Goal: Communication & Community: Participate in discussion

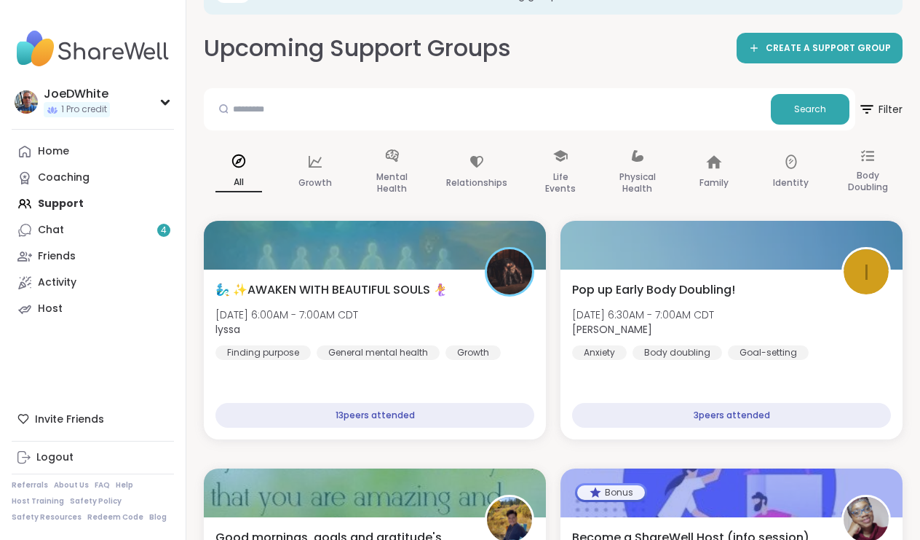
click at [67, 202] on div "Home Coaching Support Chat 4 Friends Activity Host" at bounding box center [93, 230] width 162 height 184
click at [68, 201] on div "Home Coaching Support Chat 4 Friends Activity Host" at bounding box center [93, 230] width 162 height 184
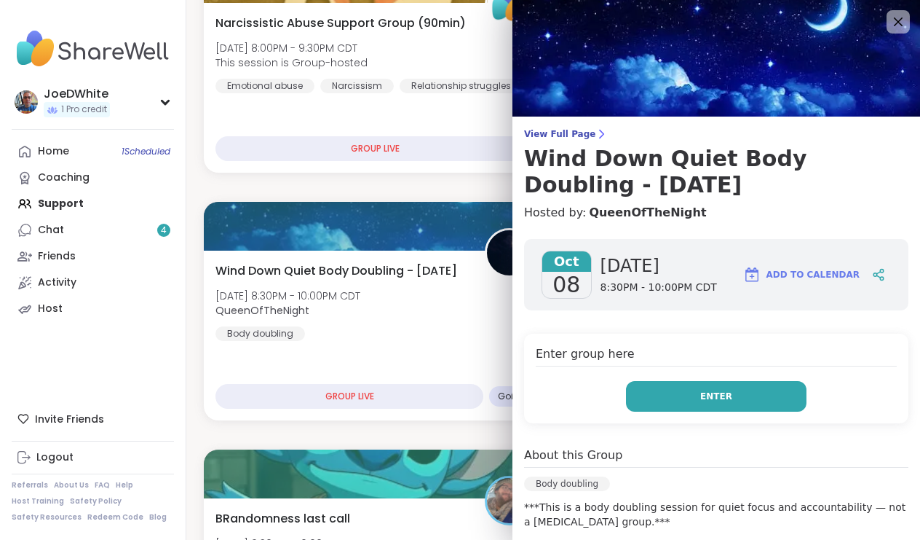
click at [697, 392] on button "Enter" at bounding box center [716, 396] width 181 height 31
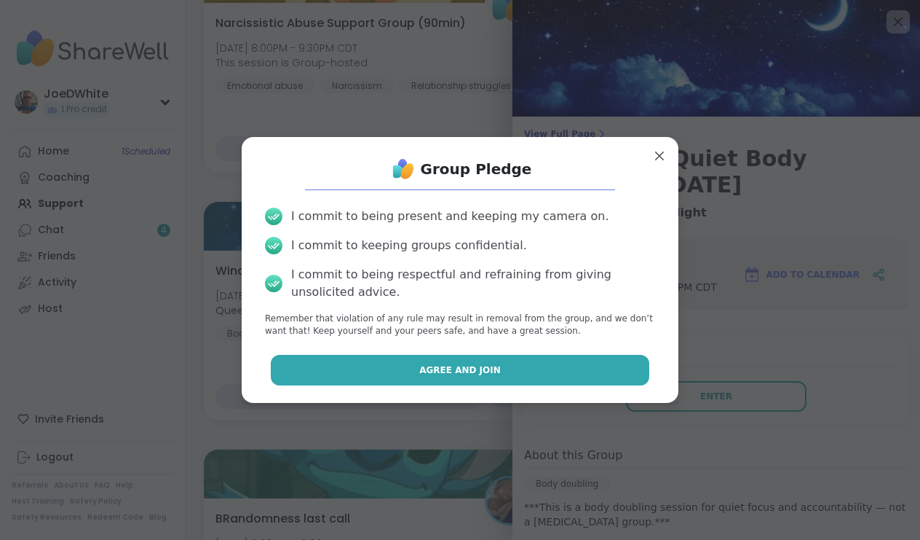
click at [553, 358] on button "Agree and Join" at bounding box center [460, 370] width 379 height 31
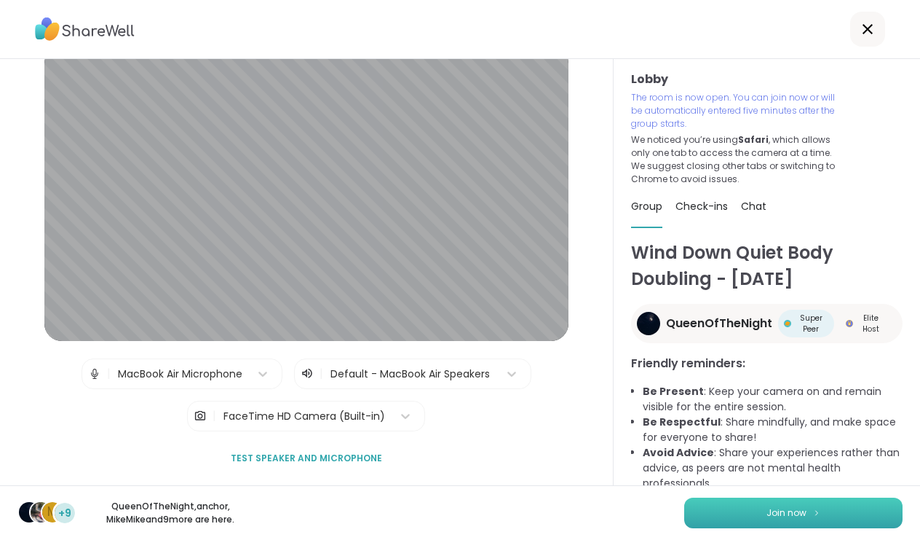
click at [826, 513] on button "Join now" at bounding box center [794, 512] width 218 height 31
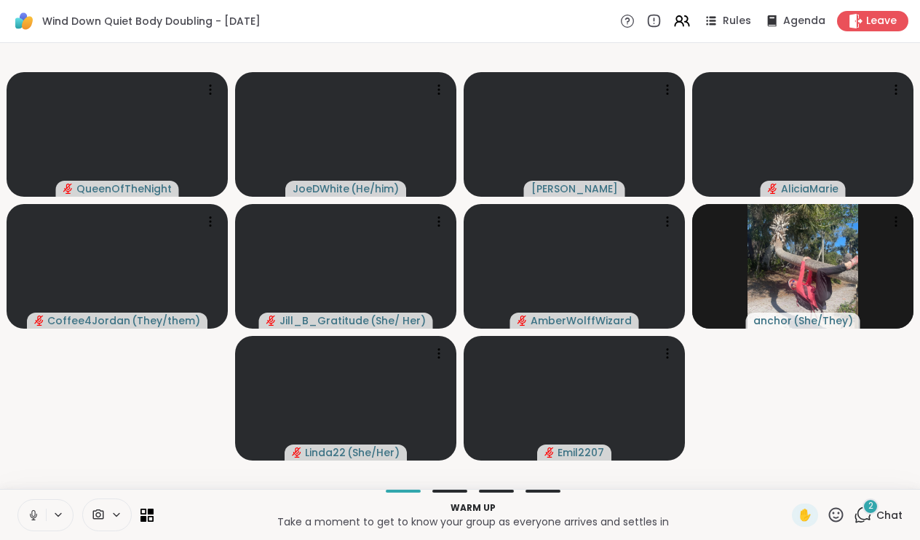
click at [871, 507] on span "2" at bounding box center [871, 506] width 5 height 12
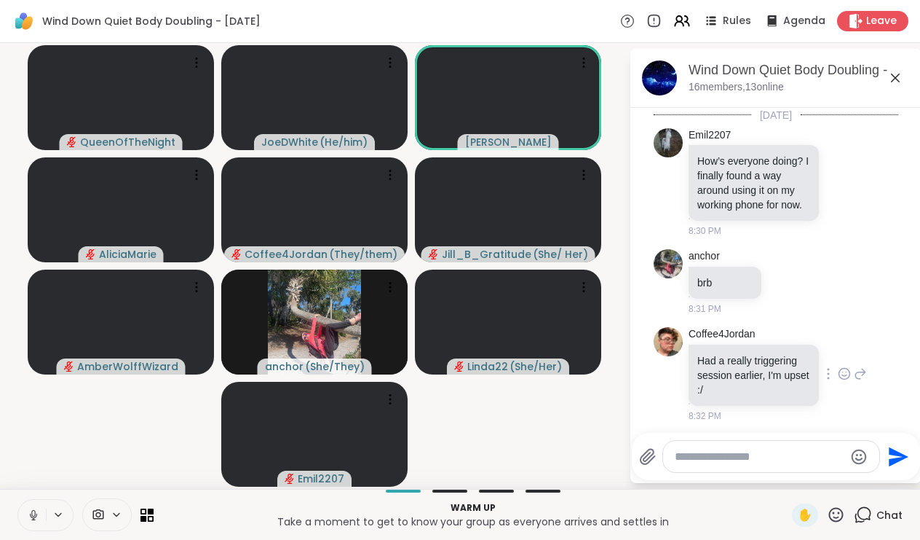
scroll to position [3, 0]
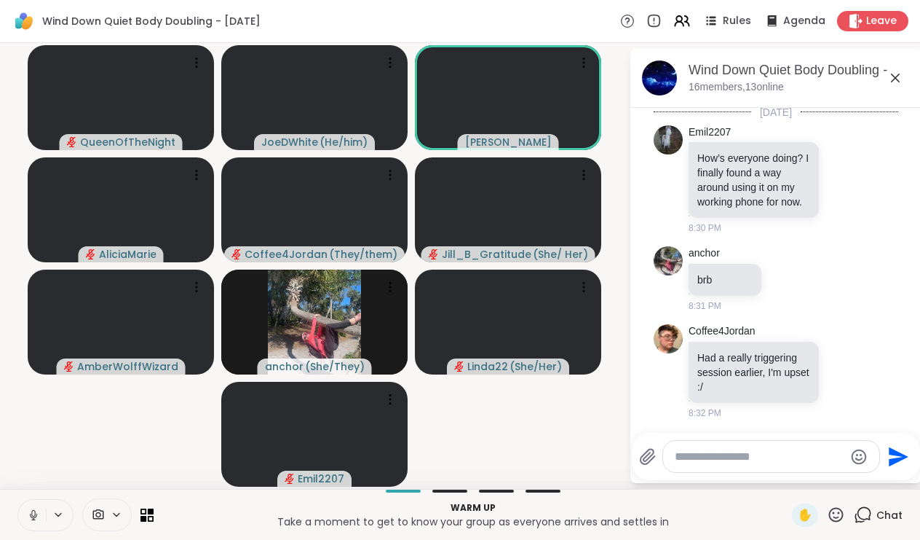
click at [900, 82] on icon at bounding box center [895, 77] width 17 height 17
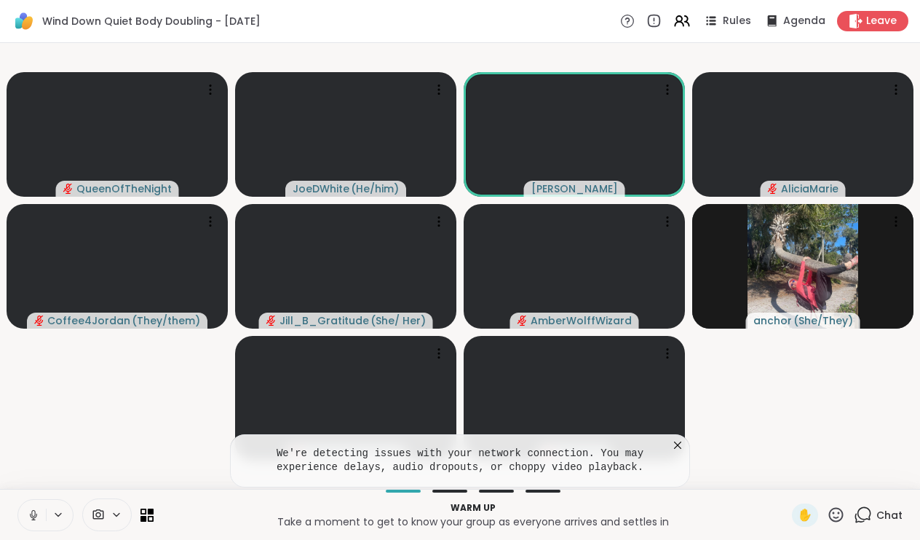
click at [31, 512] on icon at bounding box center [33, 514] width 13 height 13
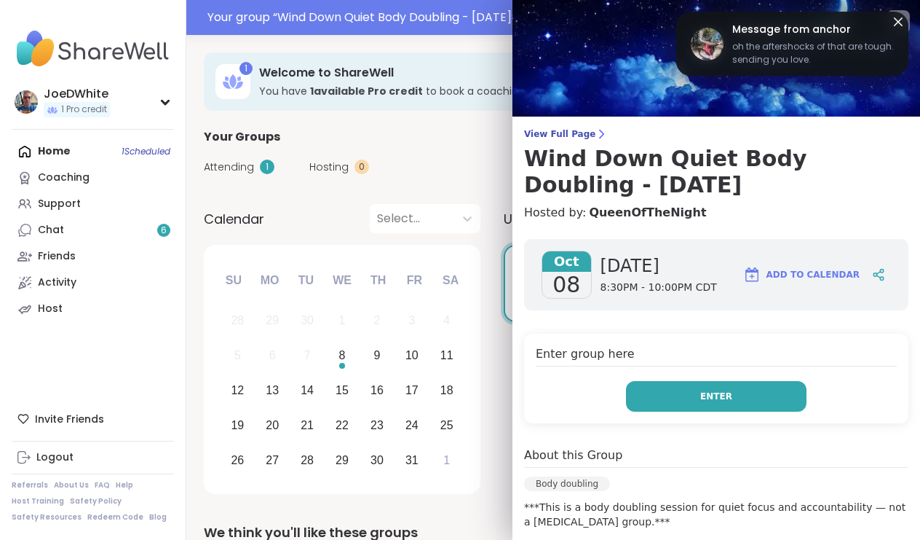
click at [675, 388] on button "Enter" at bounding box center [716, 396] width 181 height 31
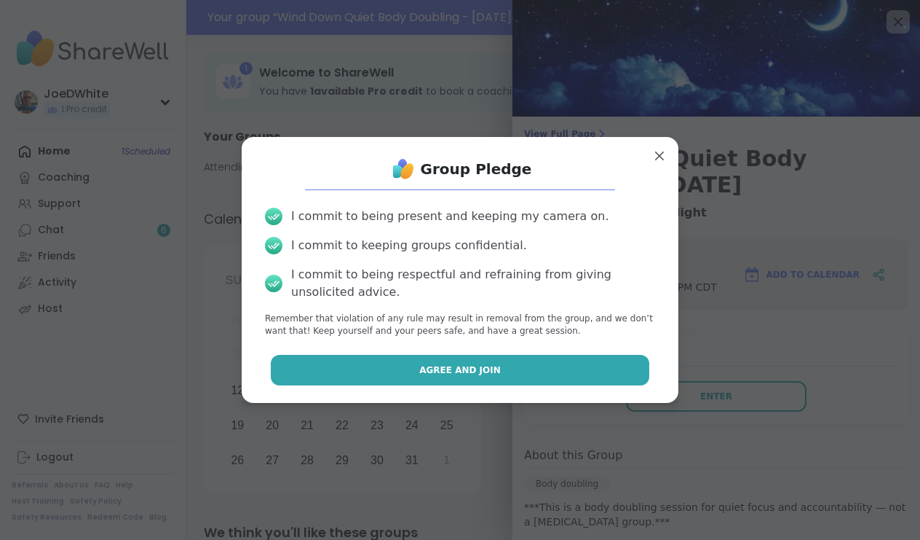
click at [567, 369] on button "Agree and Join" at bounding box center [460, 370] width 379 height 31
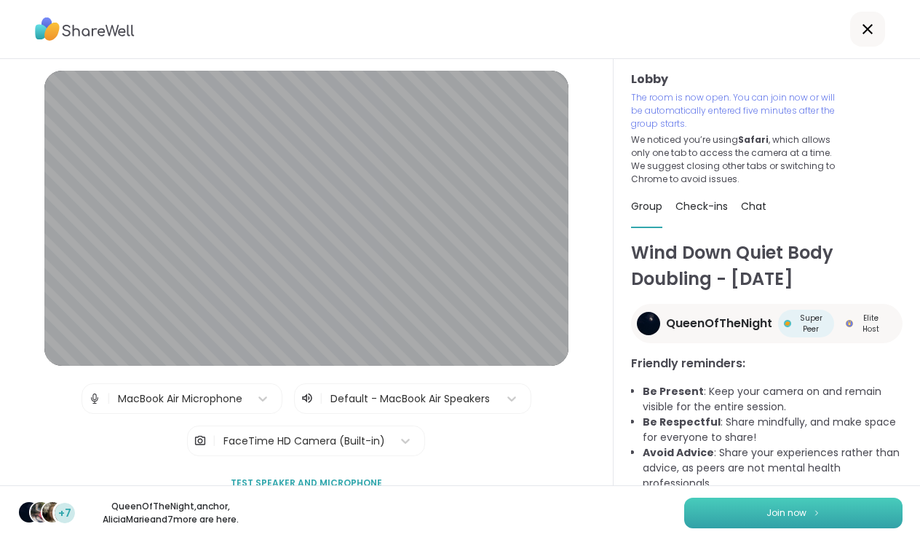
click at [750, 525] on button "Join now" at bounding box center [794, 512] width 218 height 31
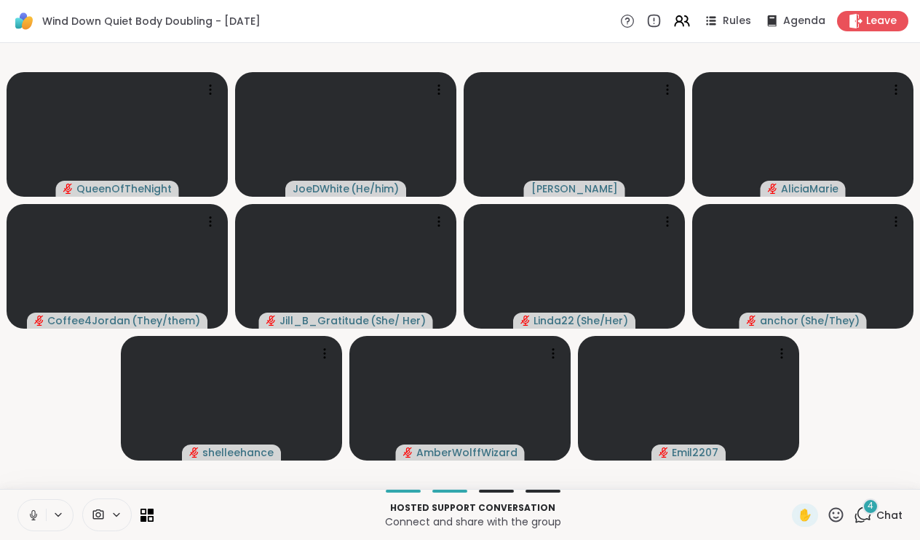
click at [37, 511] on icon at bounding box center [33, 514] width 13 height 13
click at [31, 513] on icon at bounding box center [33, 514] width 13 height 13
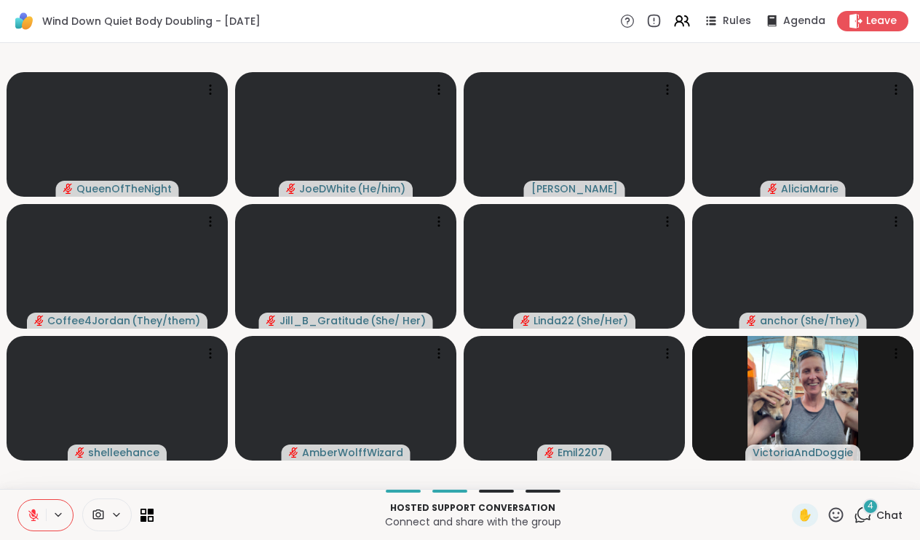
click at [871, 521] on icon at bounding box center [863, 514] width 18 height 18
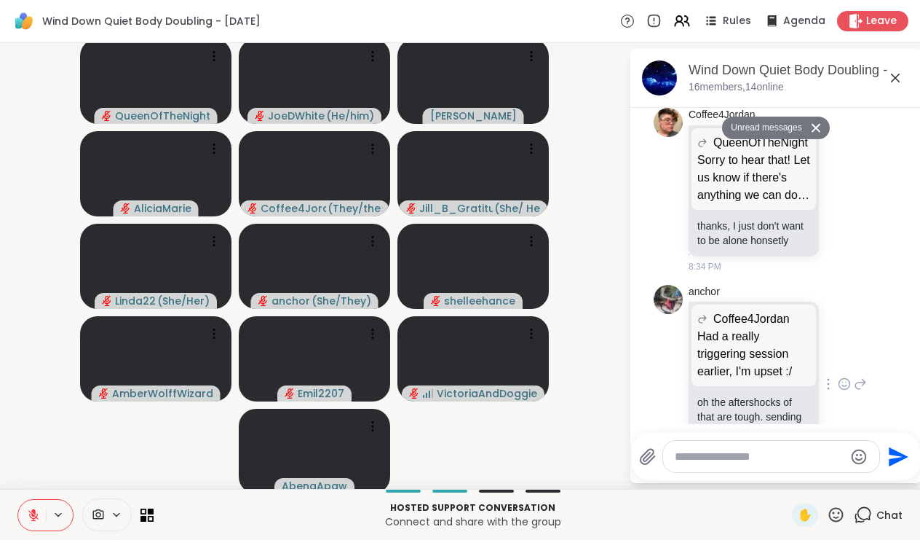
scroll to position [797, 0]
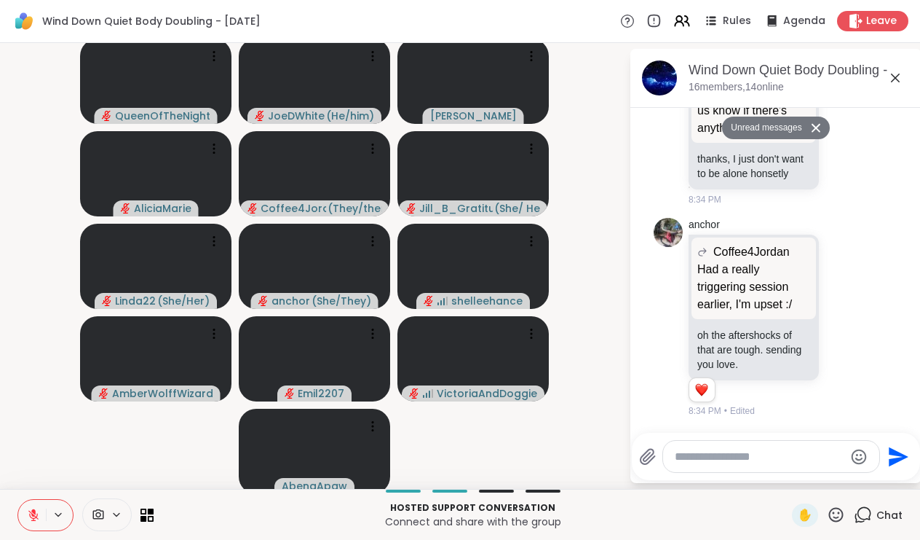
click at [821, 124] on icon at bounding box center [816, 127] width 10 height 9
click at [897, 79] on icon at bounding box center [895, 78] width 9 height 9
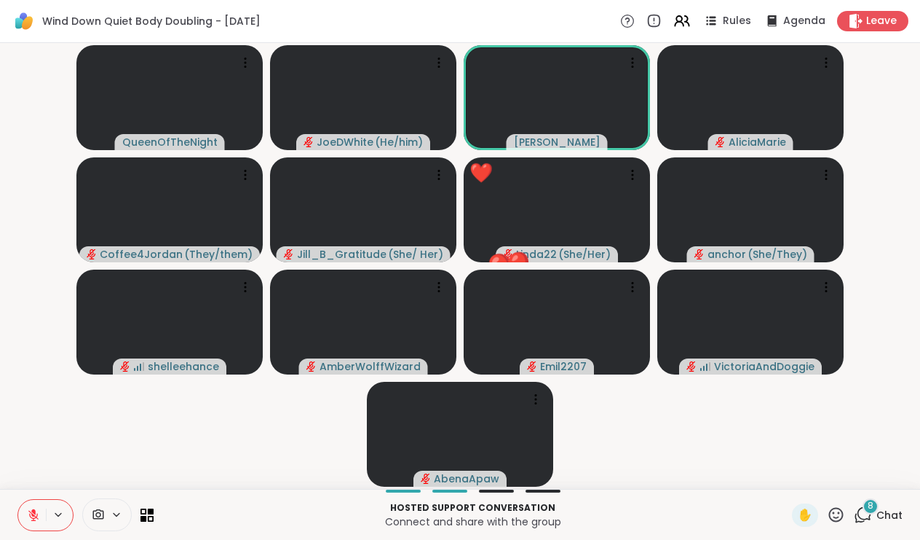
click at [872, 518] on icon at bounding box center [863, 514] width 18 height 18
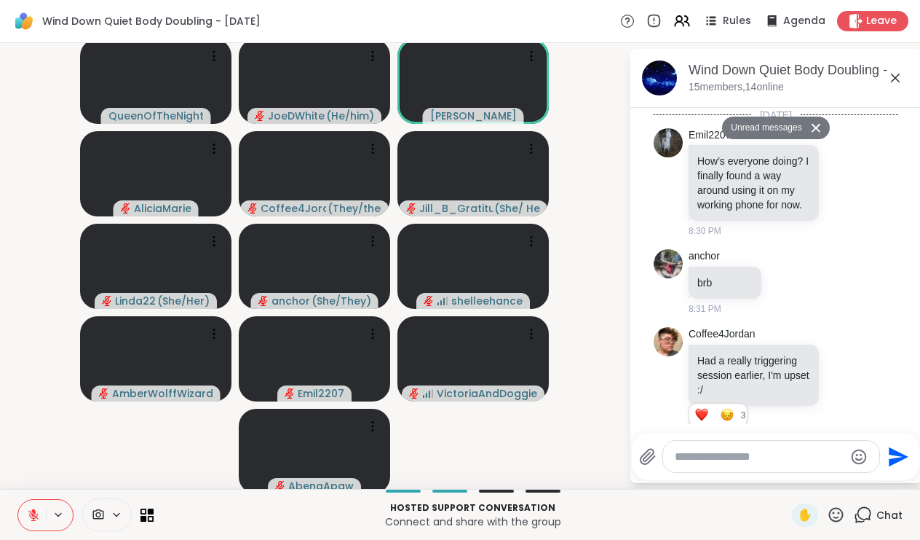
scroll to position [2006, 0]
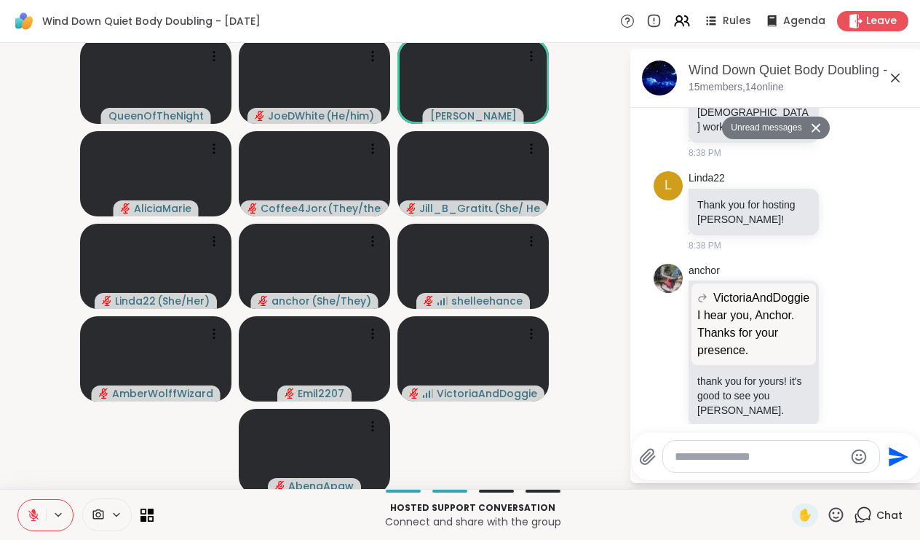
click at [896, 74] on icon at bounding box center [895, 77] width 17 height 17
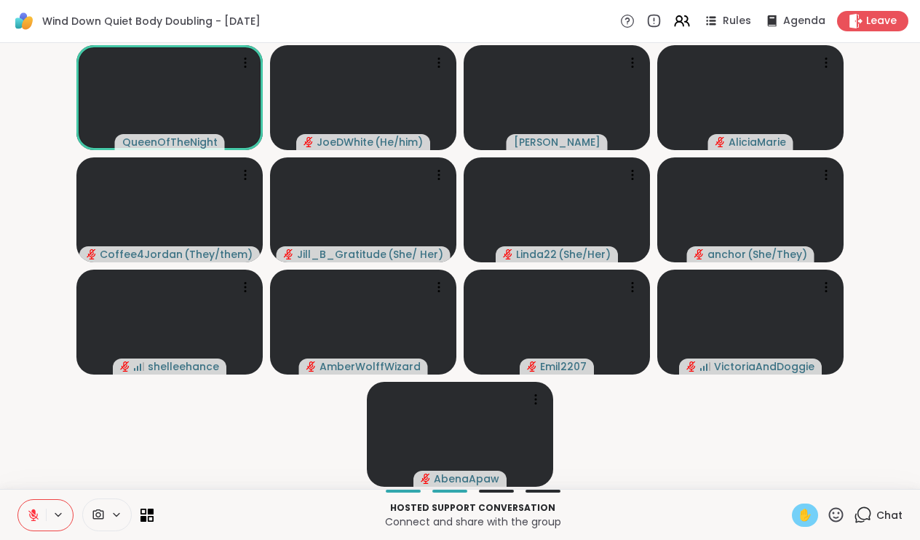
click at [806, 508] on span "✋" at bounding box center [805, 514] width 15 height 17
click at [39, 513] on icon at bounding box center [33, 514] width 13 height 13
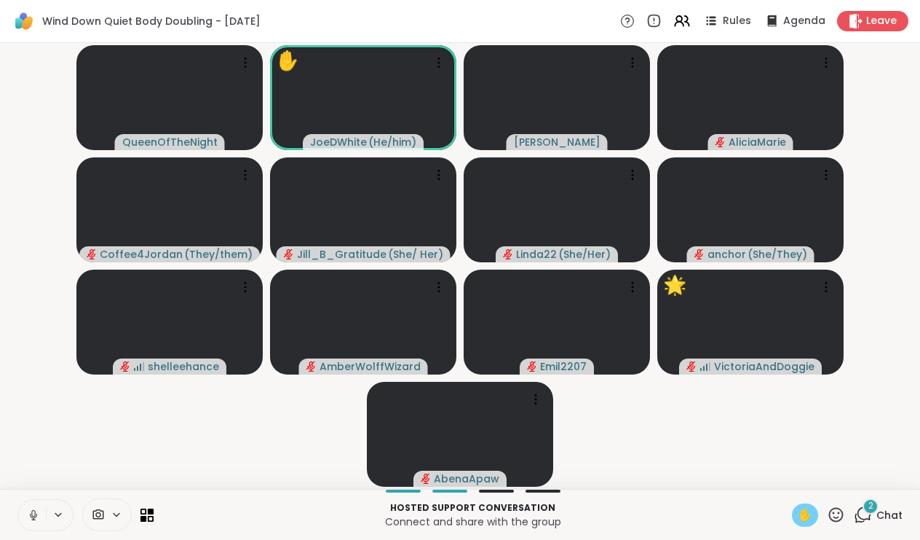
click at [36, 523] on button at bounding box center [32, 515] width 28 height 31
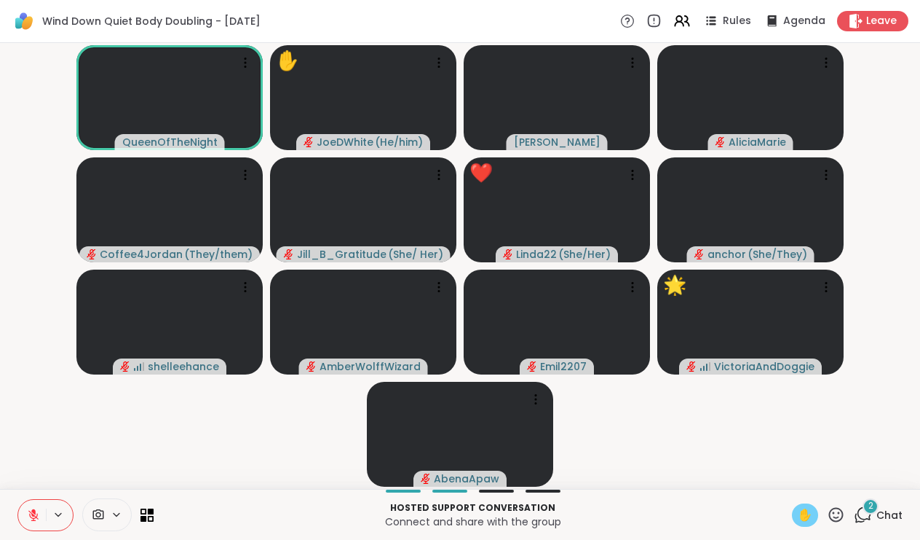
click at [800, 513] on span "✋" at bounding box center [805, 514] width 15 height 17
click at [876, 505] on div "2" at bounding box center [871, 506] width 16 height 16
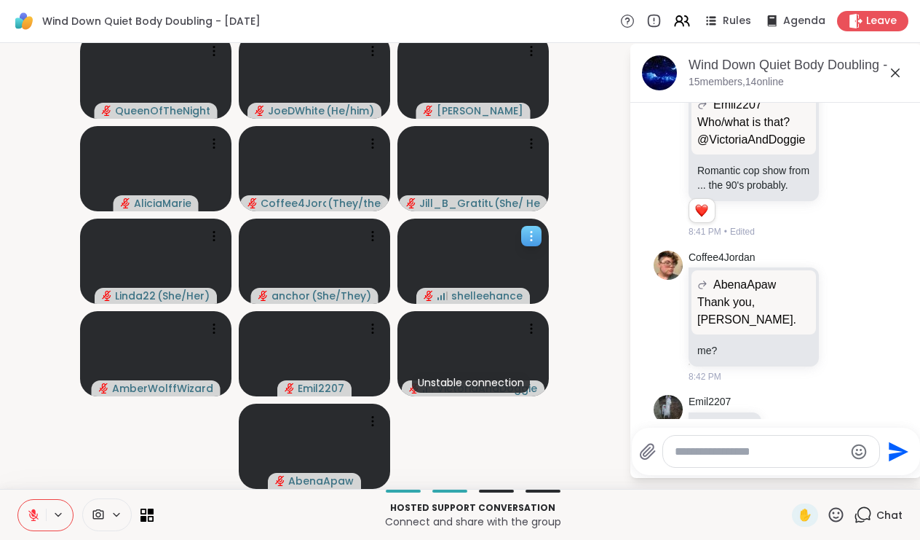
scroll to position [5, 0]
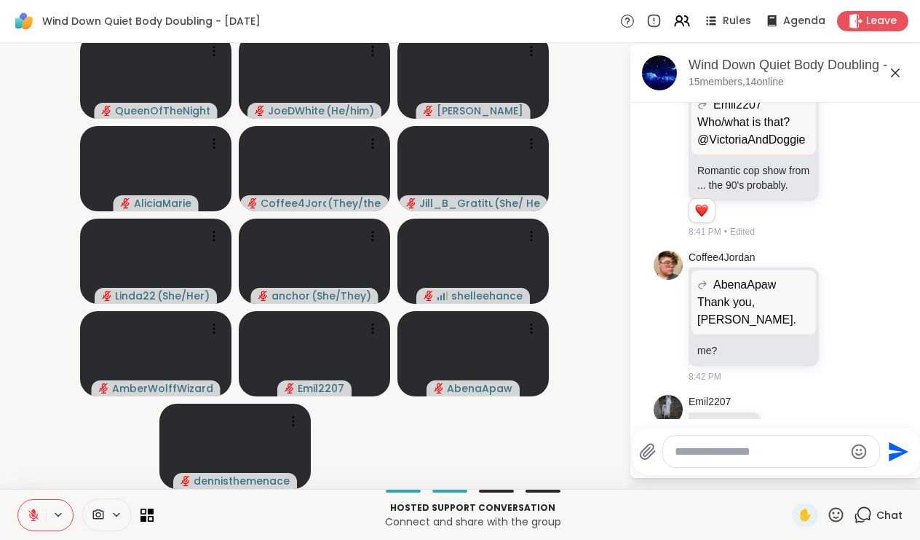
click at [721, 451] on textarea "Type your message" at bounding box center [760, 451] width 170 height 15
type textarea "***"
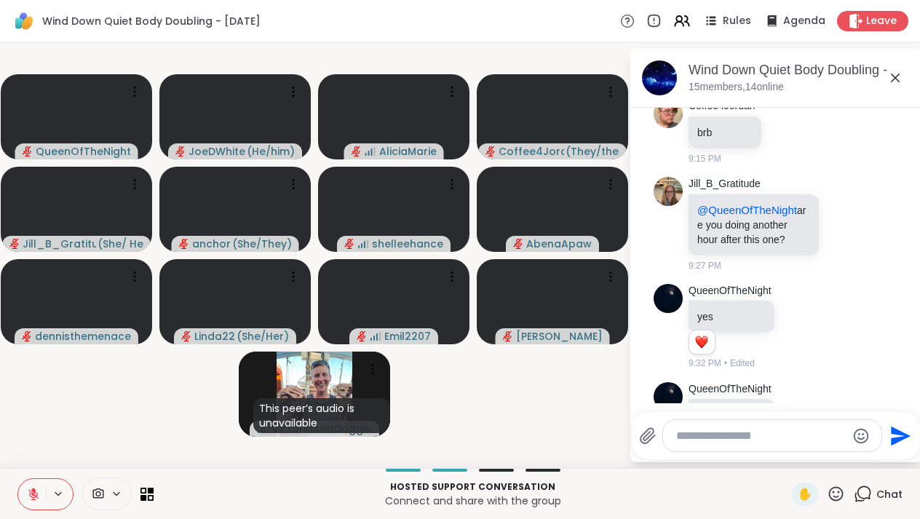
scroll to position [3703, 0]
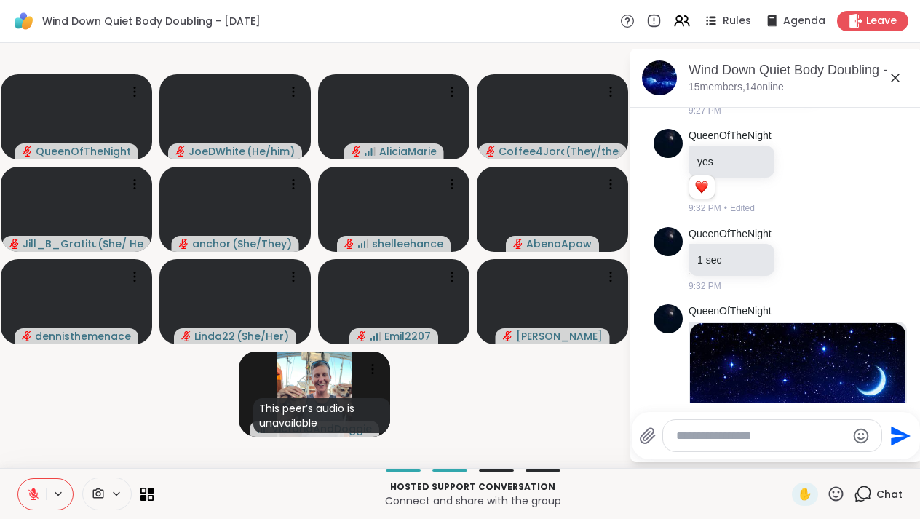
click at [863, 437] on icon "Emoji picker" at bounding box center [861, 435] width 17 height 17
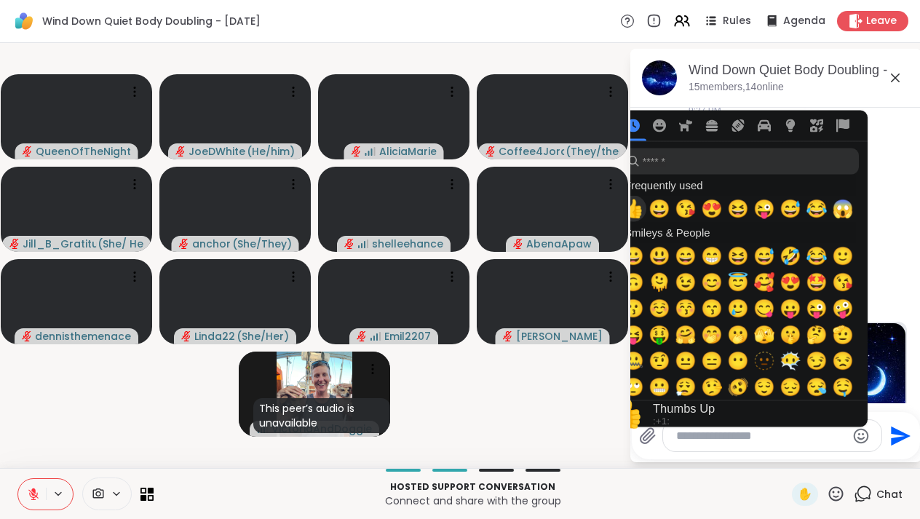
click at [637, 208] on span "👍" at bounding box center [634, 209] width 22 height 20
type textarea "**"
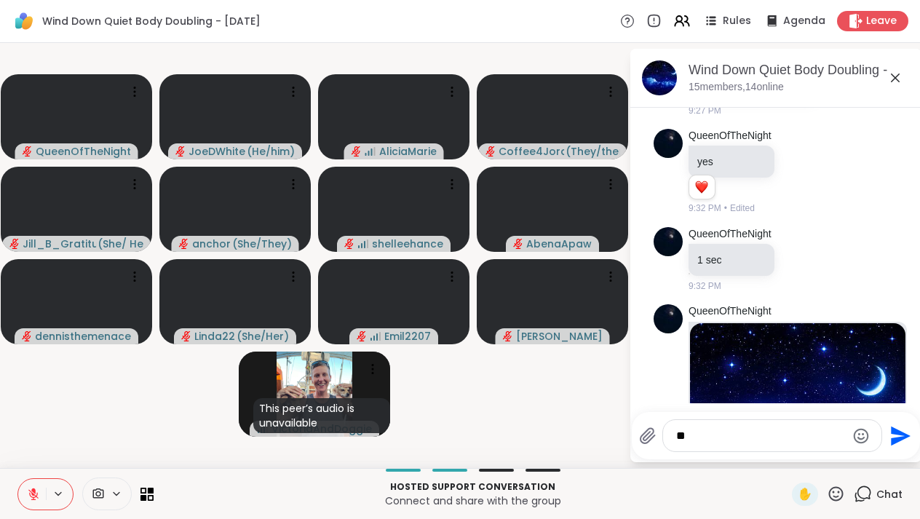
click at [896, 439] on icon "Send" at bounding box center [901, 436] width 20 height 20
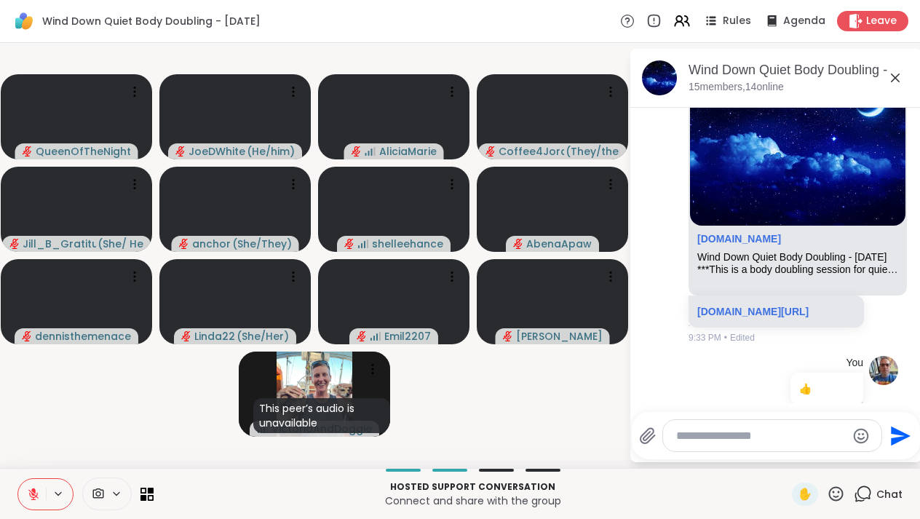
click at [693, 435] on textarea "Type your message" at bounding box center [761, 436] width 170 height 15
type textarea "**********"
click at [894, 435] on icon "Send" at bounding box center [901, 436] width 20 height 20
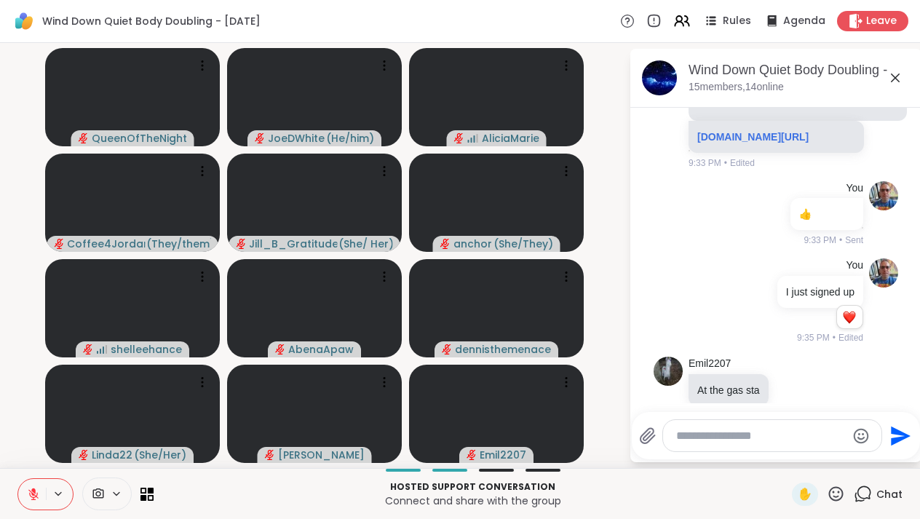
scroll to position [4234, 0]
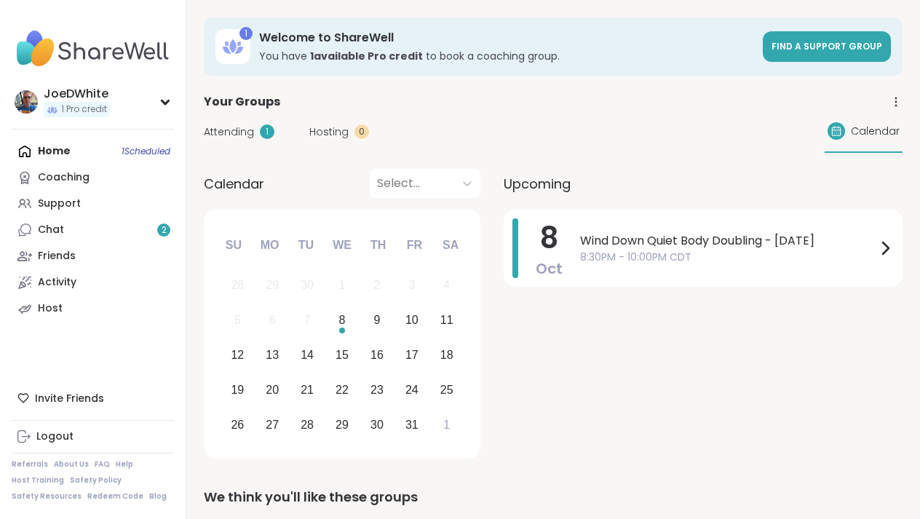
click at [60, 202] on div "Support" at bounding box center [59, 204] width 43 height 15
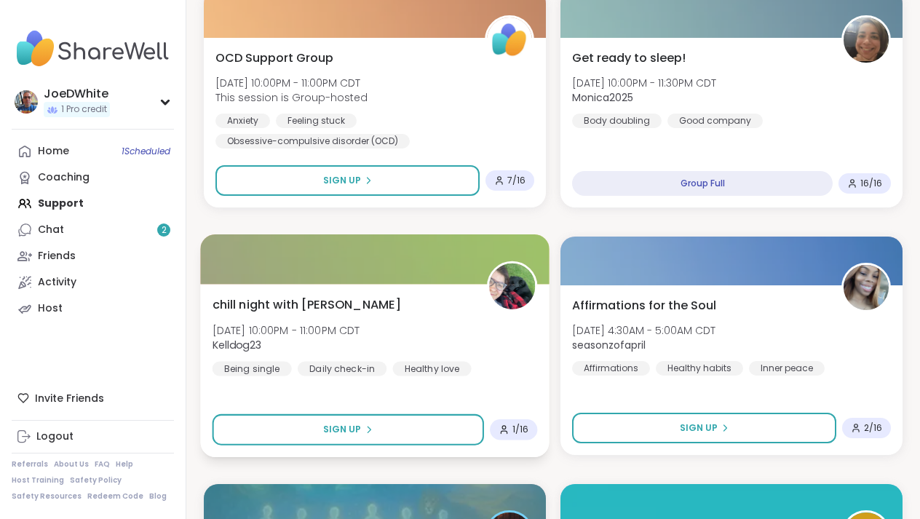
scroll to position [1017, 0]
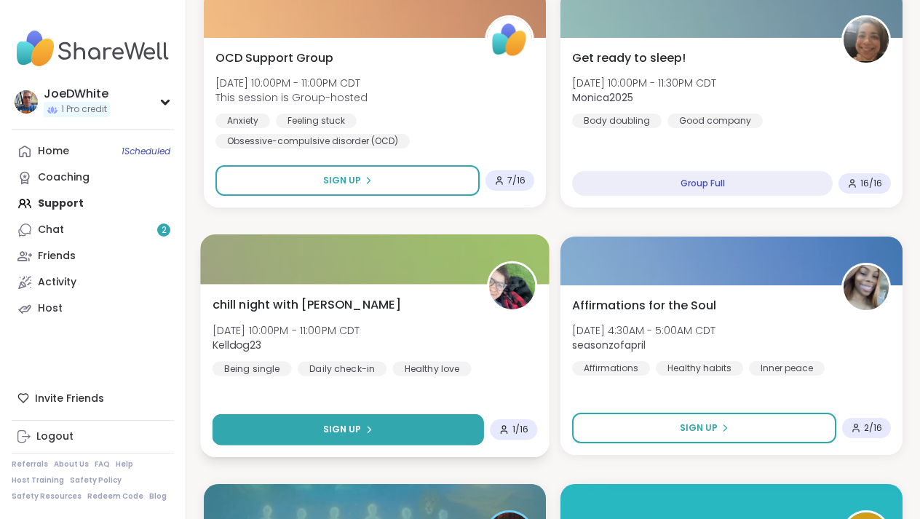
click at [350, 434] on span "Sign Up" at bounding box center [342, 429] width 39 height 13
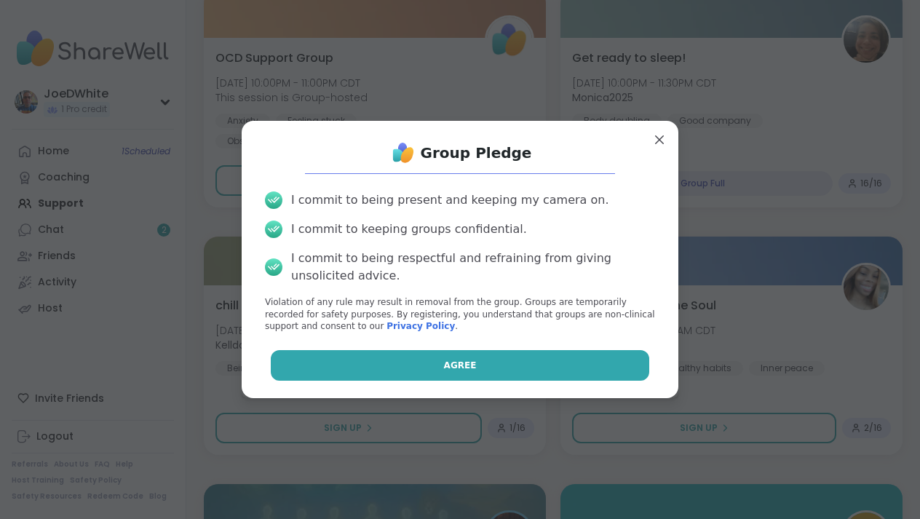
click at [399, 363] on button "Agree" at bounding box center [460, 365] width 379 height 31
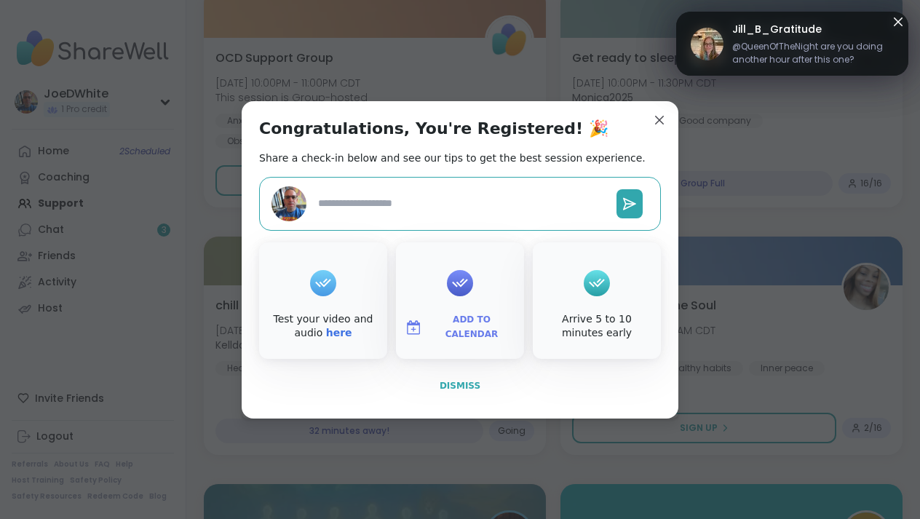
click at [463, 386] on span "Dismiss" at bounding box center [460, 386] width 41 height 10
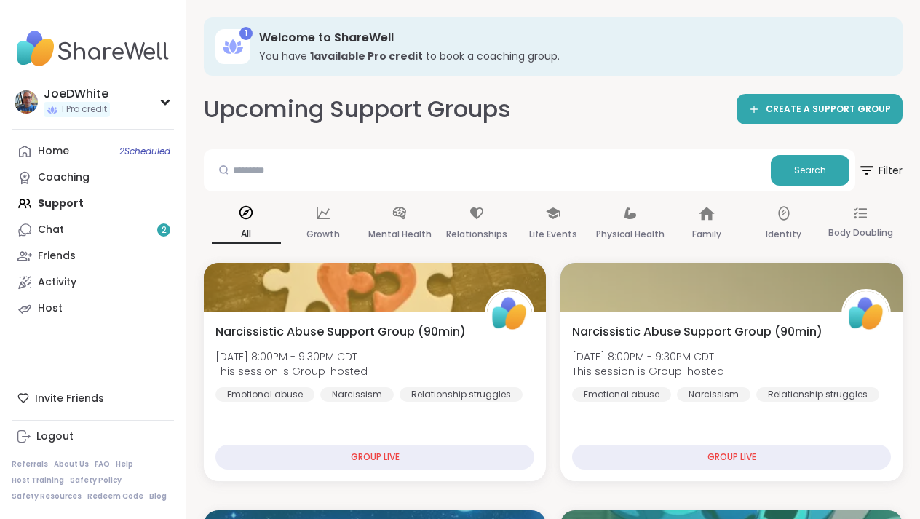
scroll to position [0, 0]
click at [62, 155] on div "Home 2 Scheduled" at bounding box center [53, 151] width 31 height 15
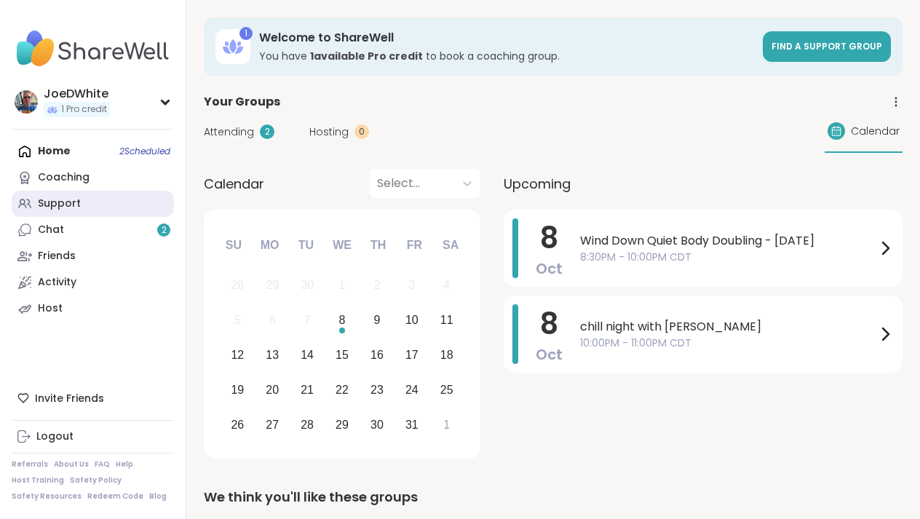
click at [58, 200] on div "Support" at bounding box center [59, 204] width 43 height 15
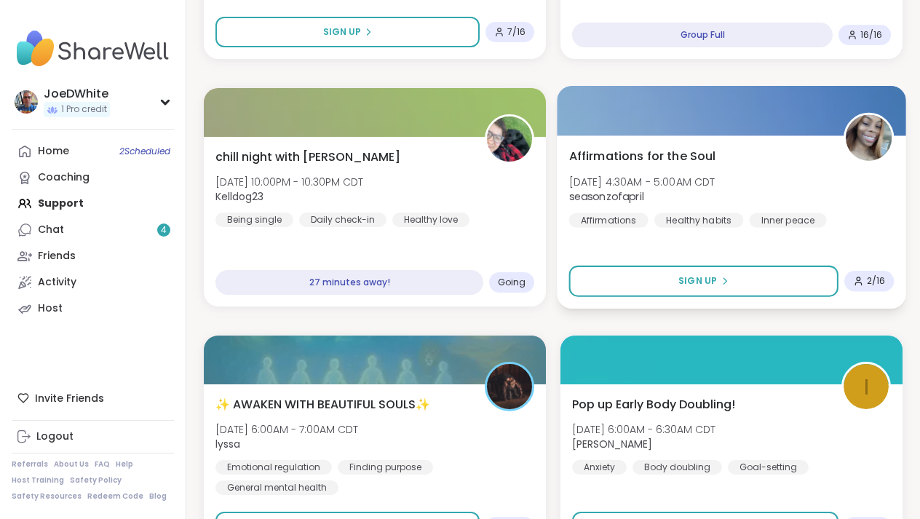
scroll to position [920, 0]
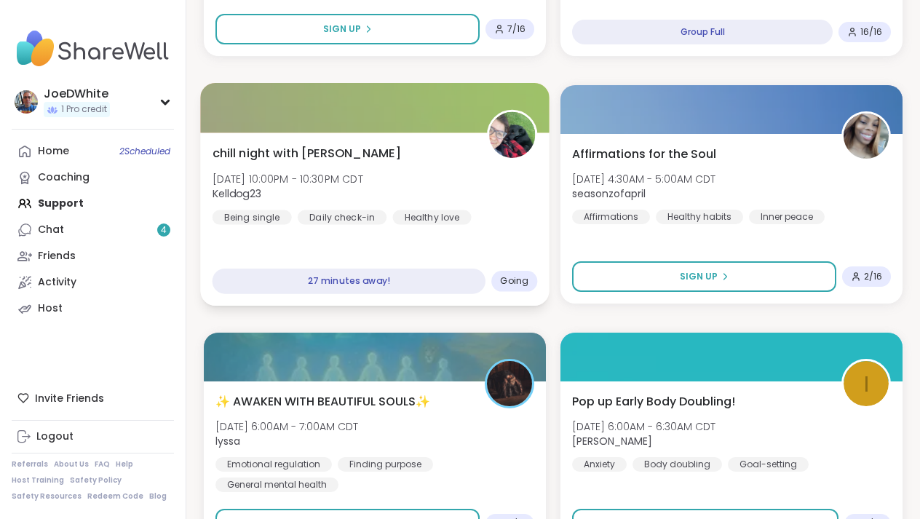
click at [438, 184] on div "chill night with kelldog Wed, Oct 08 | 10:00PM - 10:30PM CDT Kelldog23 Being si…" at bounding box center [376, 184] width 326 height 80
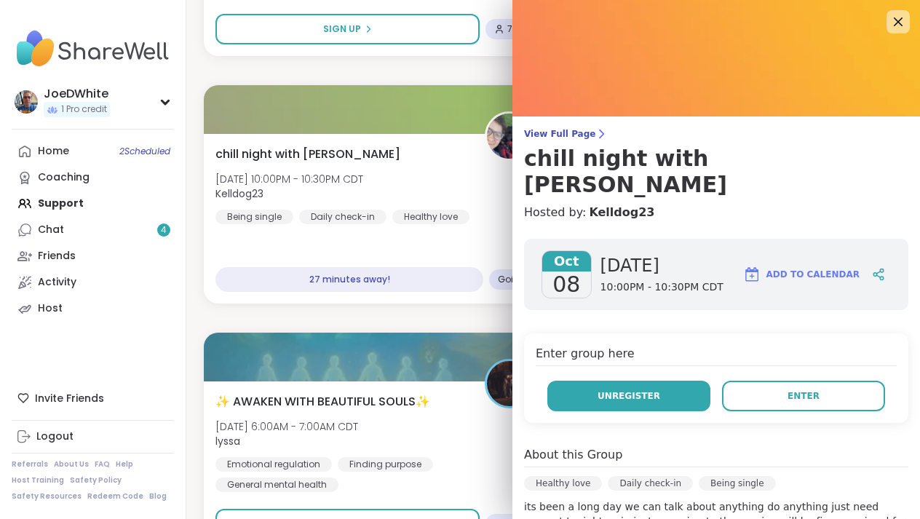
click at [660, 381] on button "Unregister" at bounding box center [629, 396] width 163 height 31
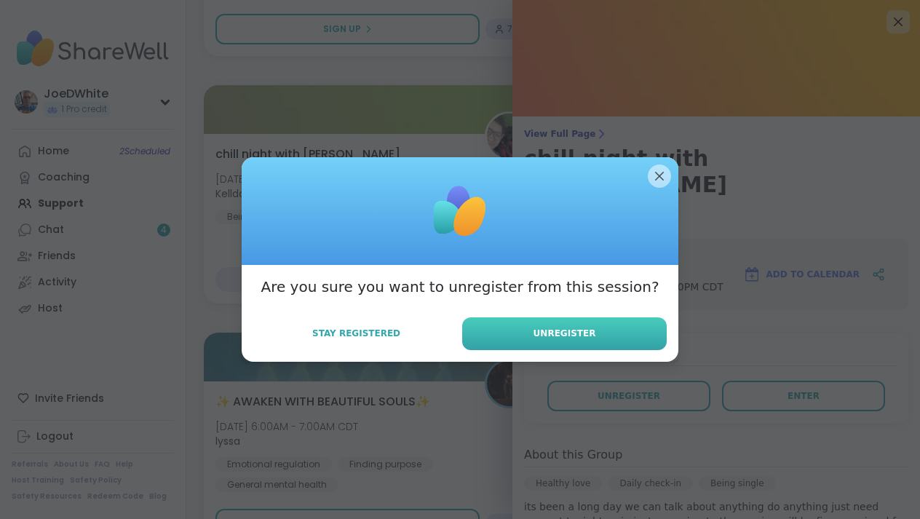
click at [541, 331] on span "Unregister" at bounding box center [565, 333] width 63 height 13
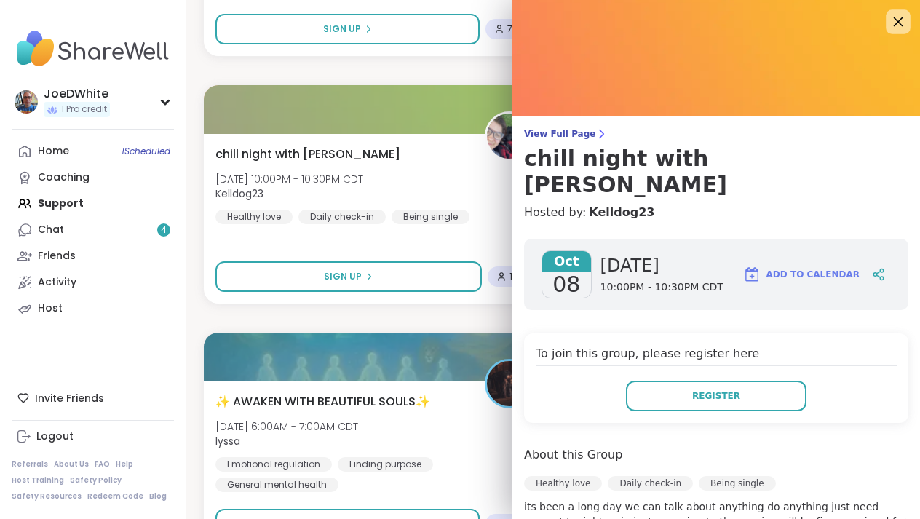
click at [901, 21] on icon at bounding box center [898, 21] width 18 height 18
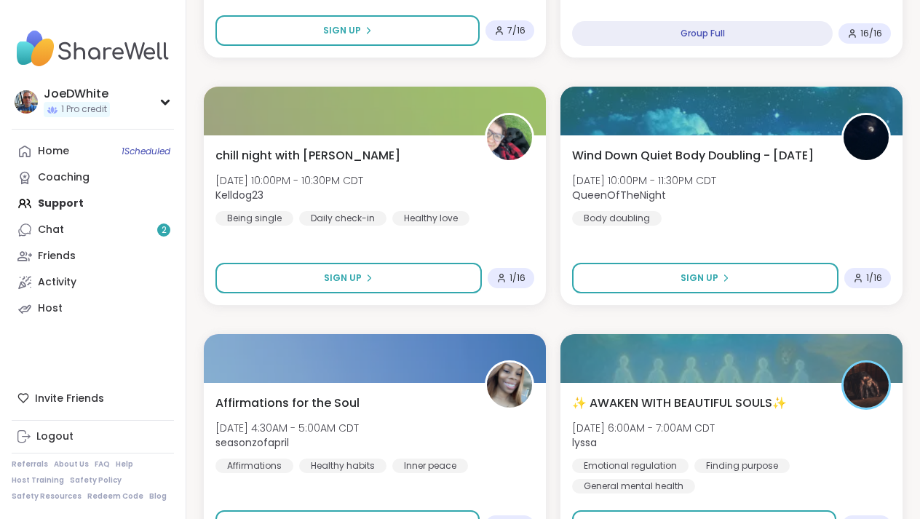
scroll to position [902, 0]
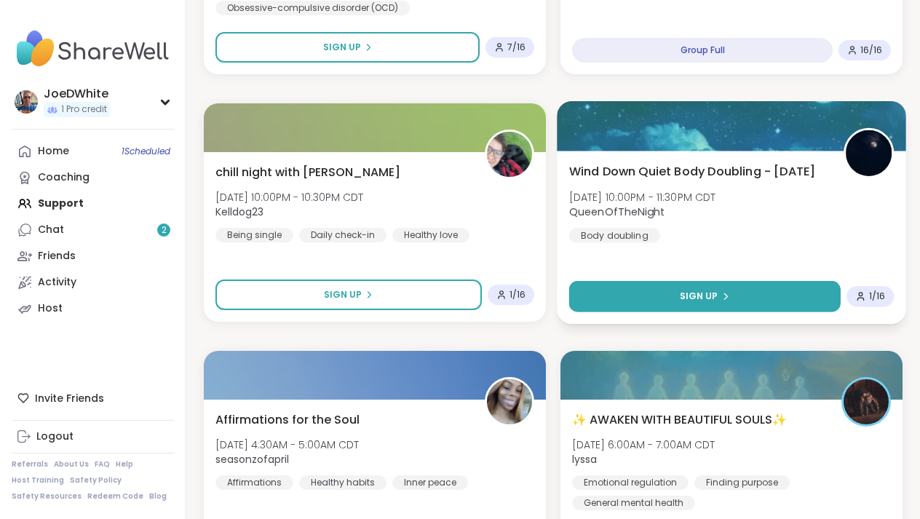
click at [699, 298] on span "Sign Up" at bounding box center [699, 296] width 39 height 13
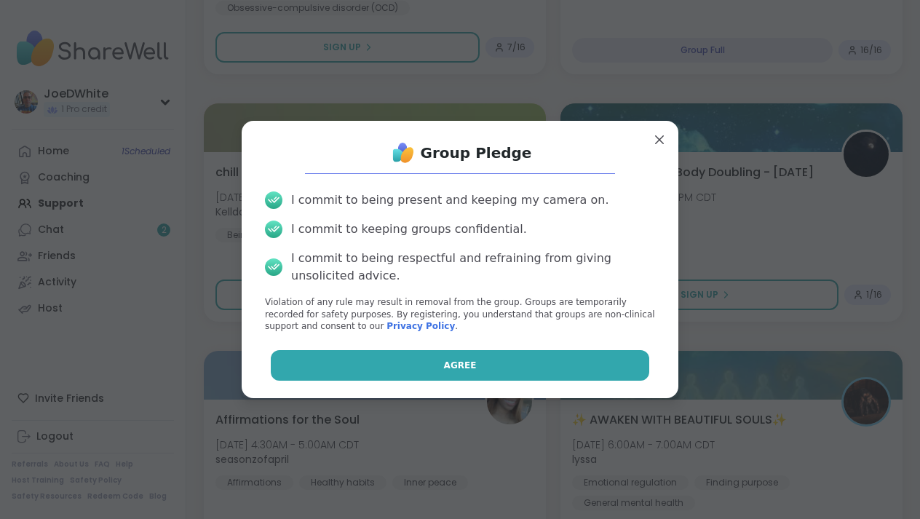
click at [502, 376] on button "Agree" at bounding box center [460, 365] width 379 height 31
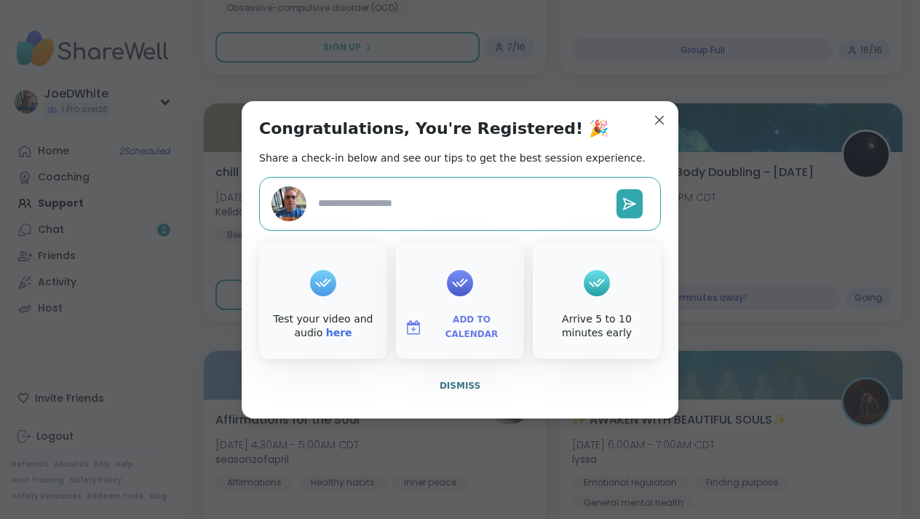
type textarea "*"
click at [468, 379] on span "Dismiss" at bounding box center [460, 385] width 41 height 13
